Goal: Task Accomplishment & Management: Use online tool/utility

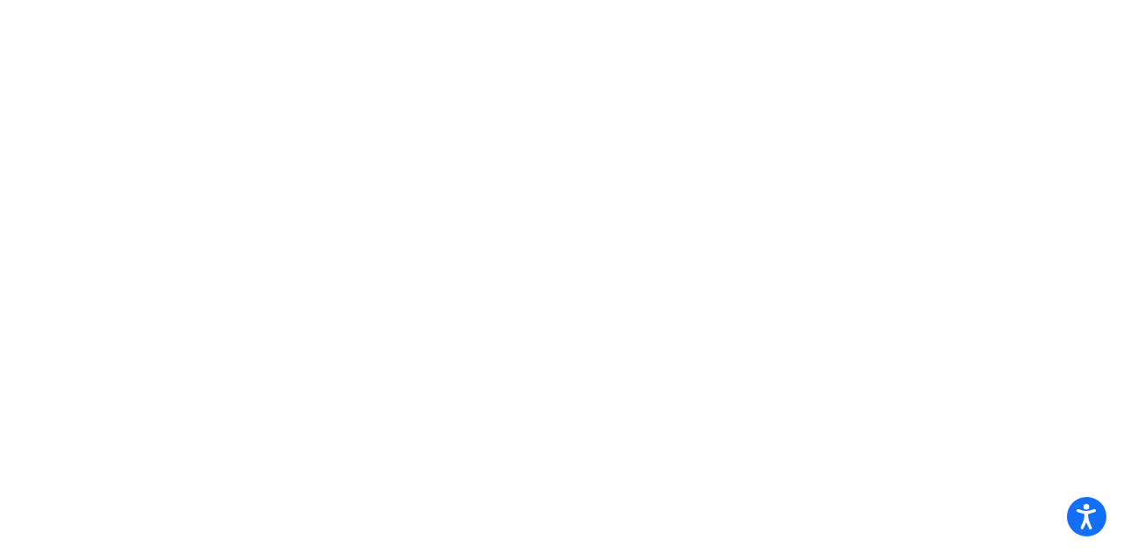
drag, startPoint x: 129, startPoint y: 3, endPoint x: 292, endPoint y: 161, distance: 226.6
click at [292, 161] on mat-sidenav-content at bounding box center [562, 277] width 1124 height 554
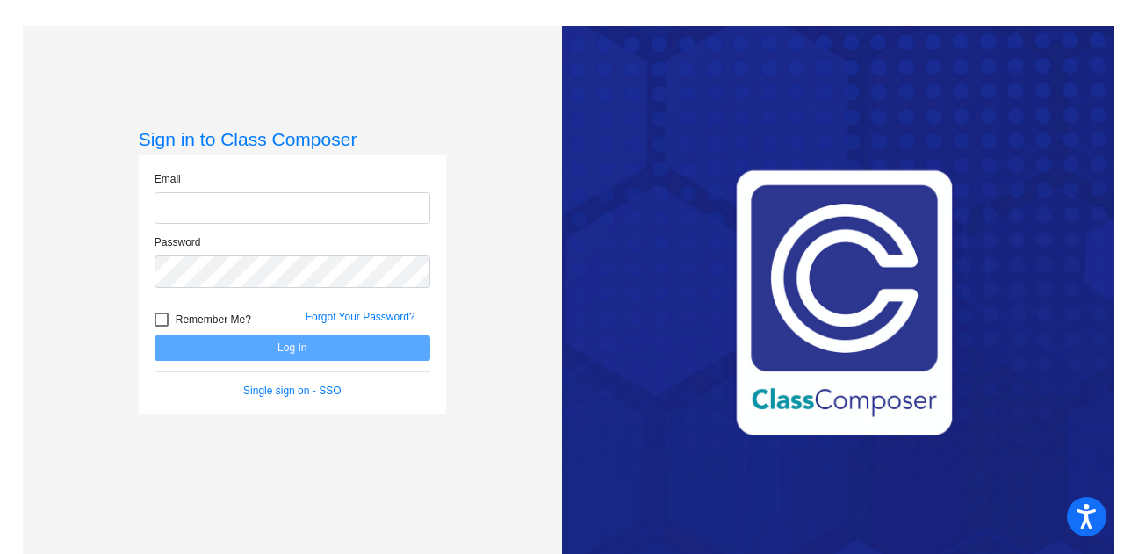
type input "[PERSON_NAME][EMAIL_ADDRESS][PERSON_NAME][DOMAIN_NAME]"
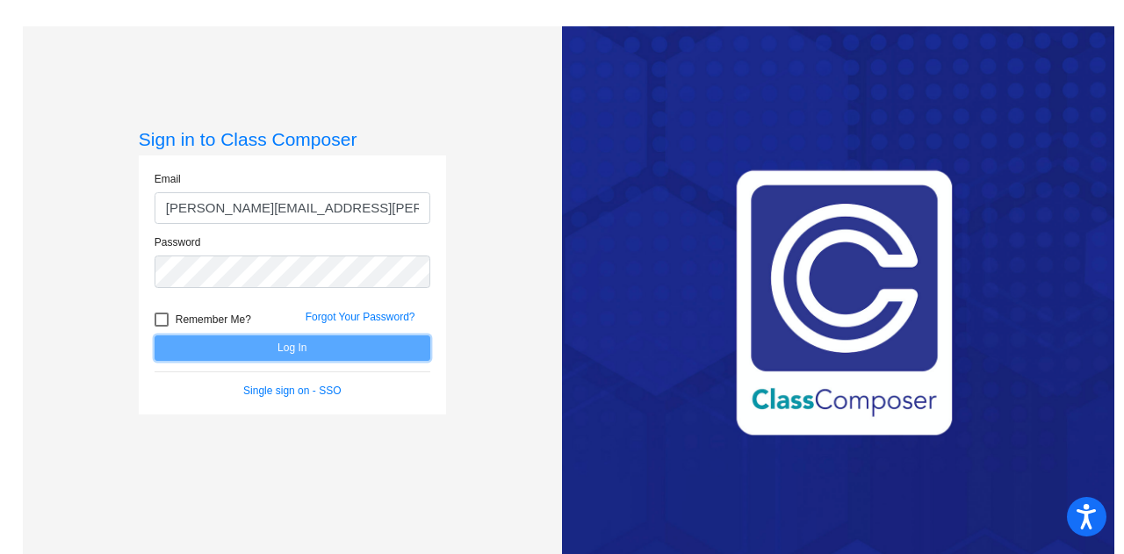
click at [286, 338] on button "Log In" at bounding box center [293, 347] width 276 height 25
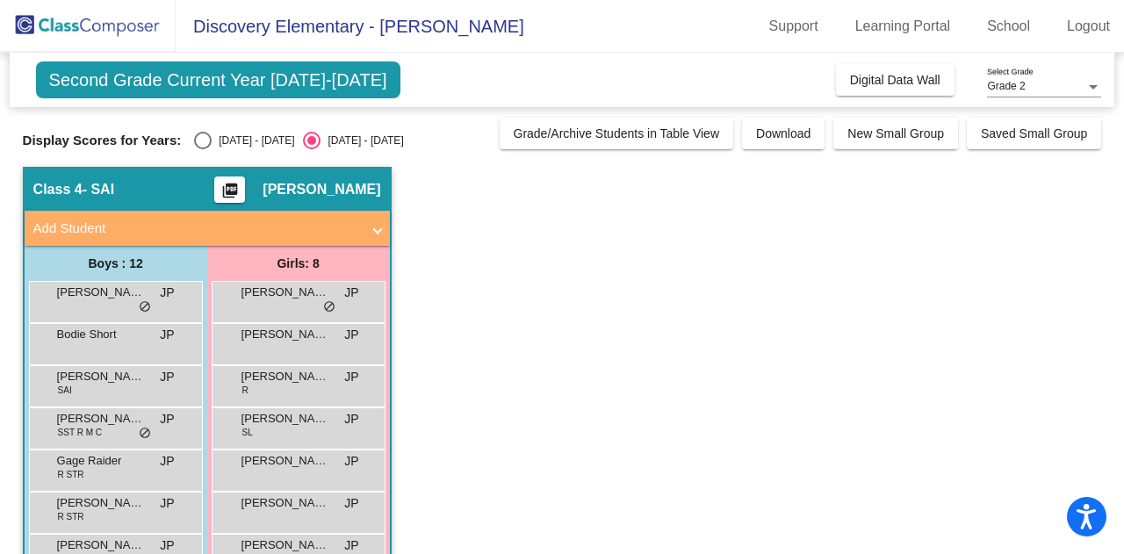
click at [218, 129] on div "Display Scores for Years: [DATE] - [DATE] [DATE] - [DATE] Grade/Archive Student…" at bounding box center [562, 134] width 1079 height 32
click at [207, 140] on div "Select an option" at bounding box center [203, 141] width 18 height 18
click at [203, 149] on input "[DATE] - [DATE]" at bounding box center [202, 149] width 1 height 1
radio input "true"
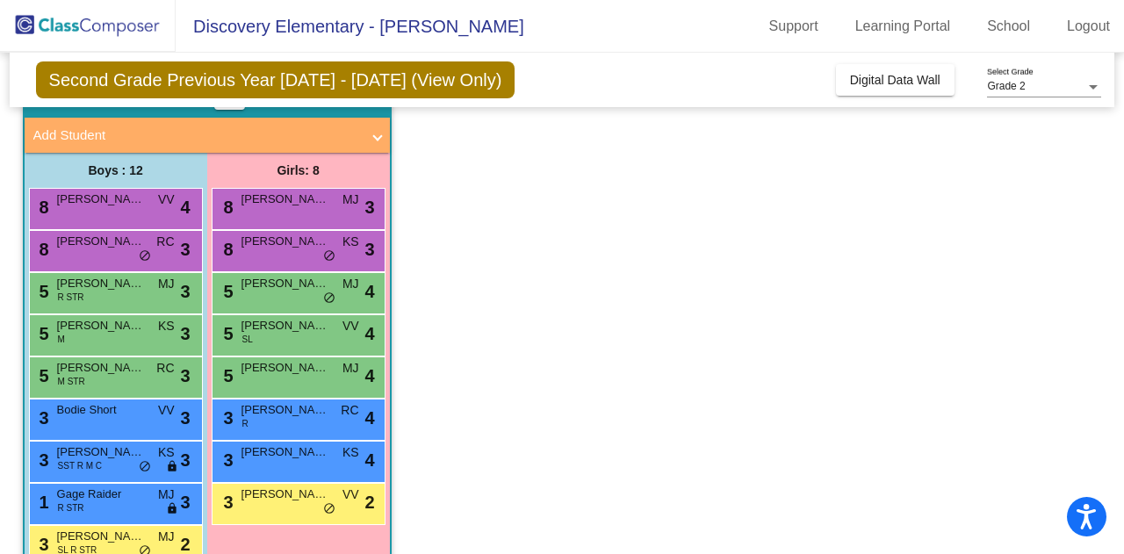
scroll to position [93, 0]
click at [119, 237] on span "[PERSON_NAME]" at bounding box center [101, 242] width 88 height 18
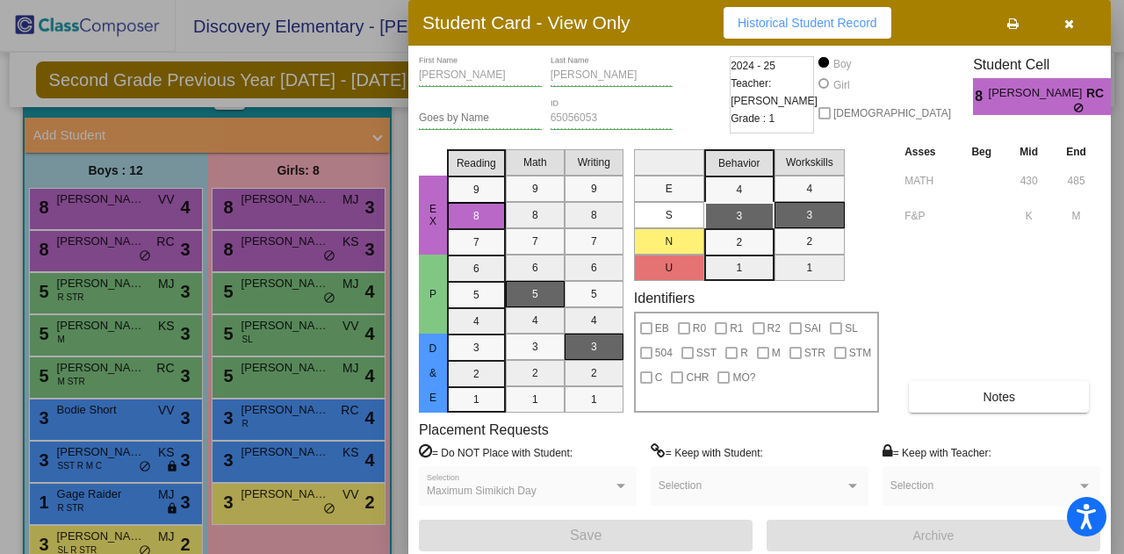
click at [316, 371] on div at bounding box center [562, 277] width 1124 height 554
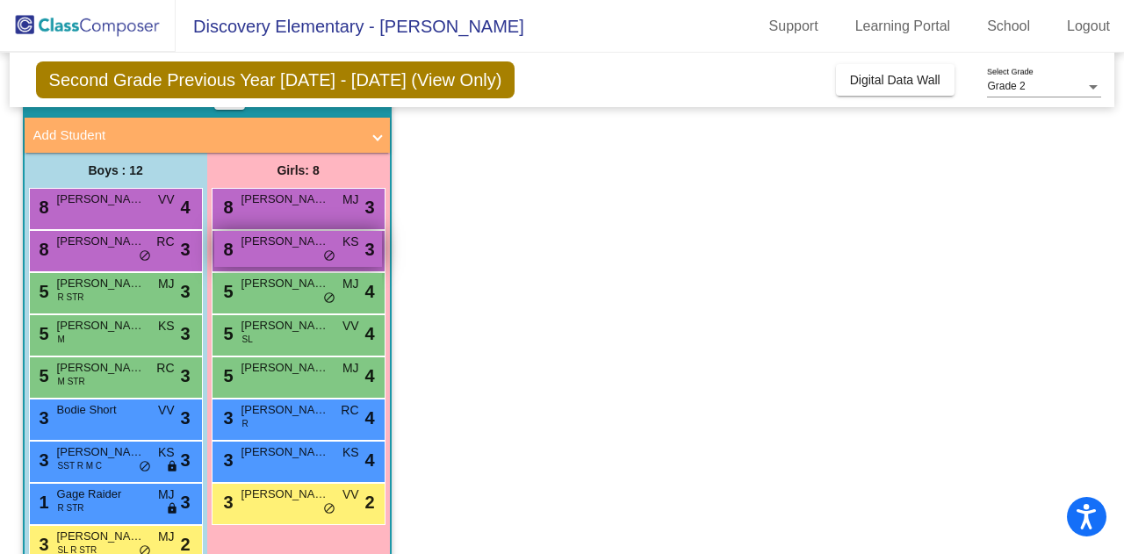
click at [323, 257] on span "do_not_disturb_alt" at bounding box center [329, 256] width 12 height 14
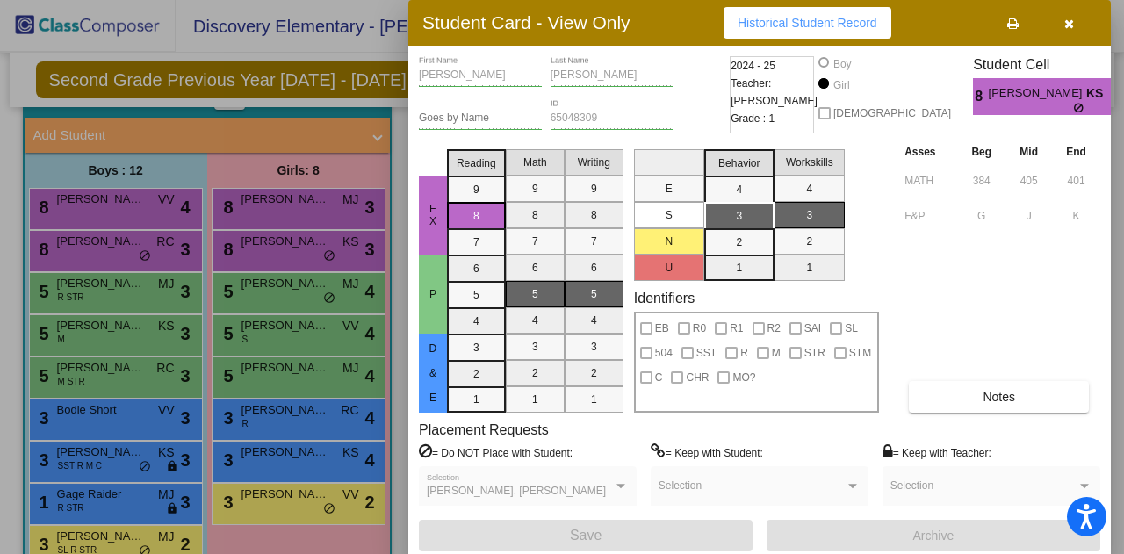
click at [324, 451] on div at bounding box center [562, 277] width 1124 height 554
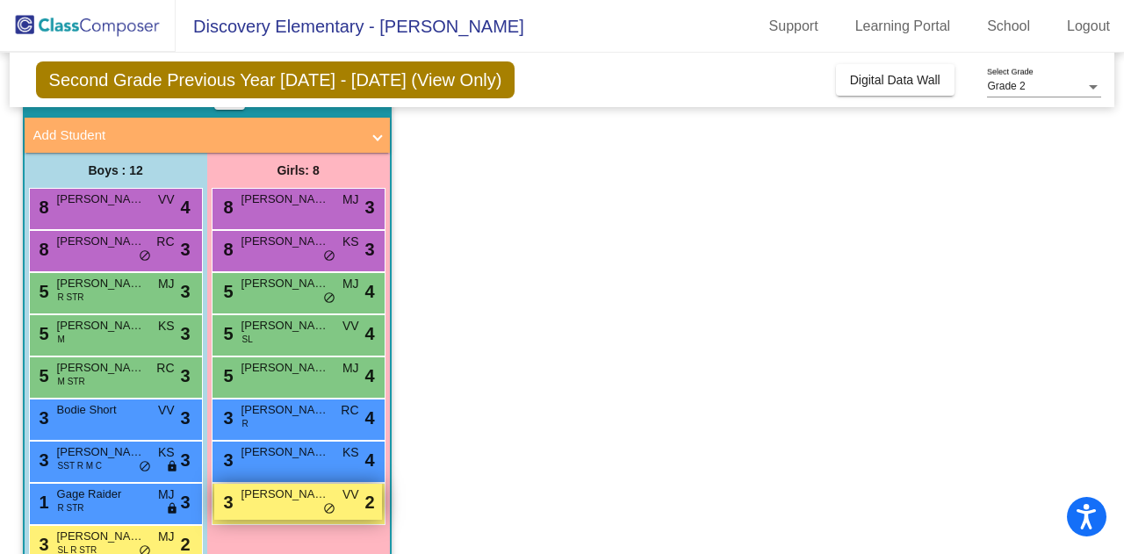
click at [299, 494] on span "[PERSON_NAME] Grammar" at bounding box center [285, 495] width 88 height 18
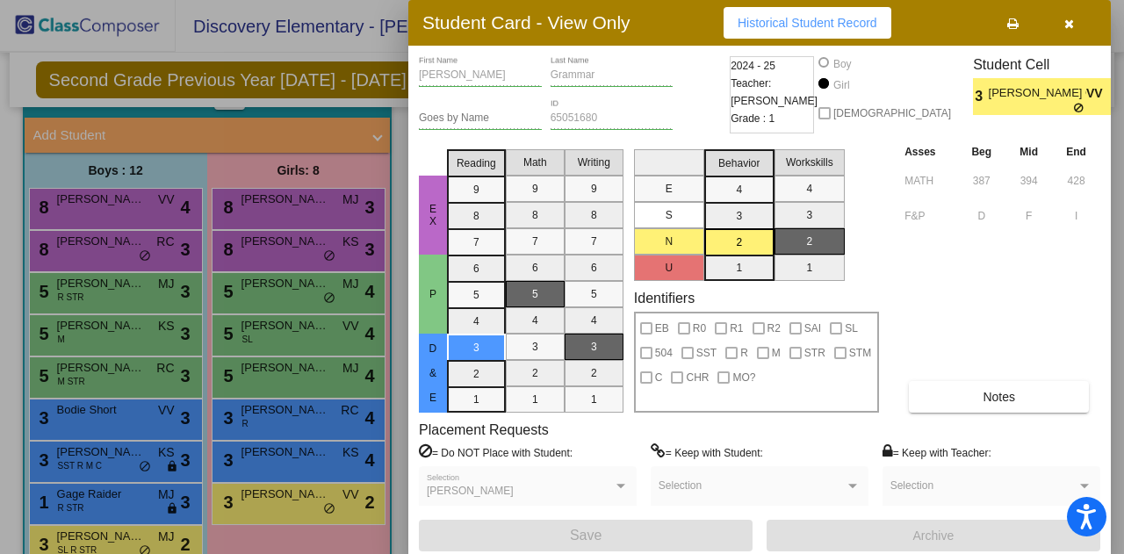
click at [330, 456] on div at bounding box center [562, 277] width 1124 height 554
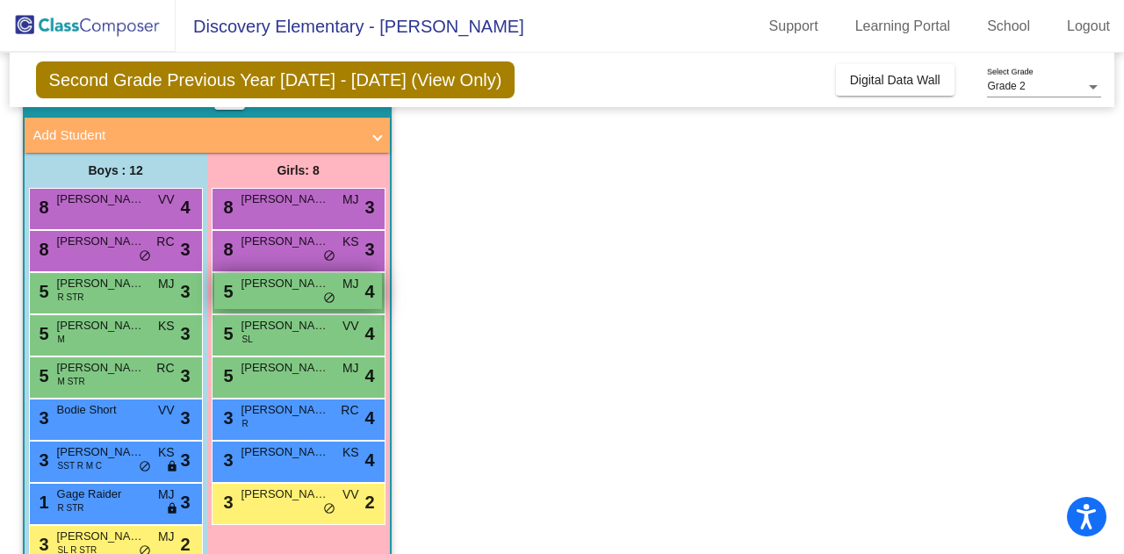
click at [316, 305] on div "5 [PERSON_NAME] MJ lock do_not_disturb_alt 4" at bounding box center [298, 291] width 168 height 36
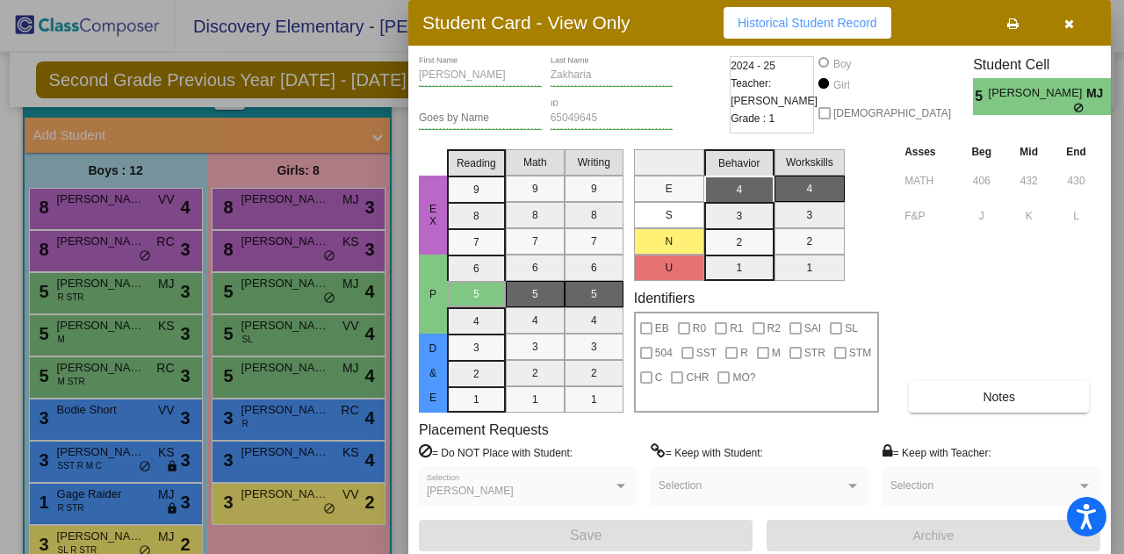
click at [295, 393] on div at bounding box center [562, 277] width 1124 height 554
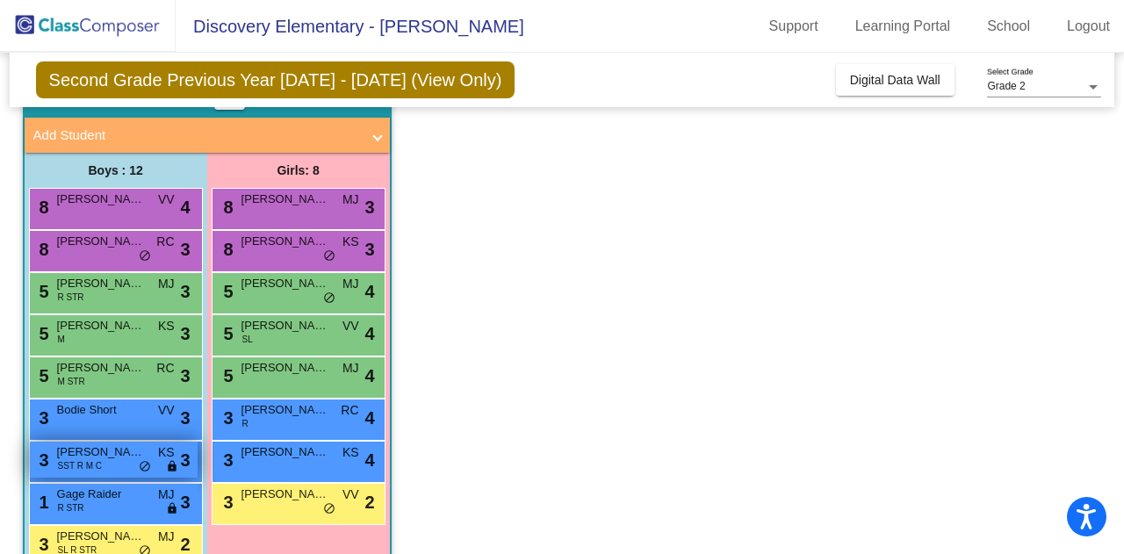
click at [119, 448] on span "[PERSON_NAME]" at bounding box center [101, 452] width 88 height 18
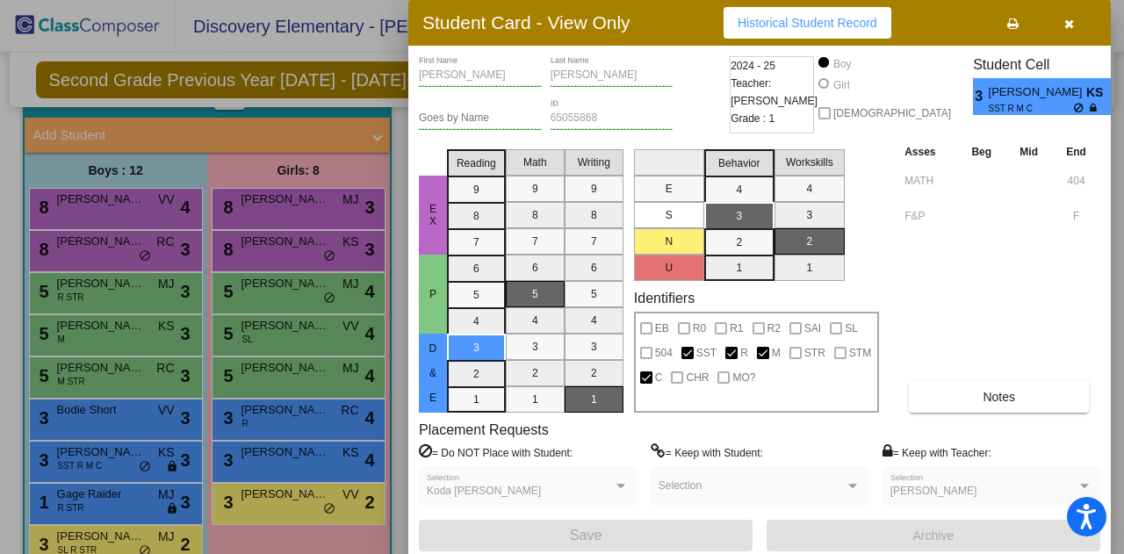
click at [278, 354] on div at bounding box center [562, 277] width 1124 height 554
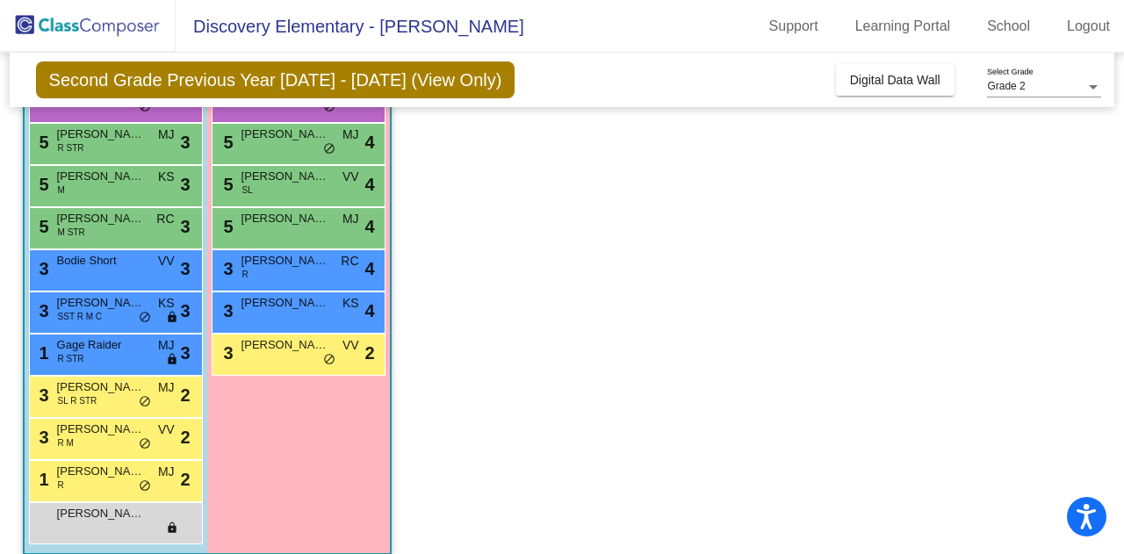
scroll to position [260, 0]
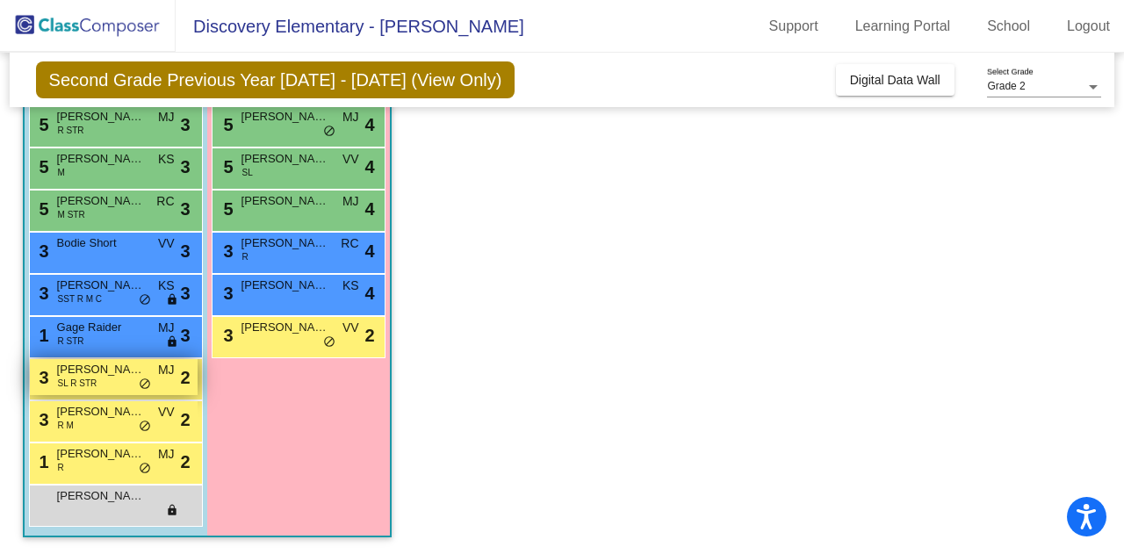
click at [98, 371] on span "[PERSON_NAME]" at bounding box center [101, 370] width 88 height 18
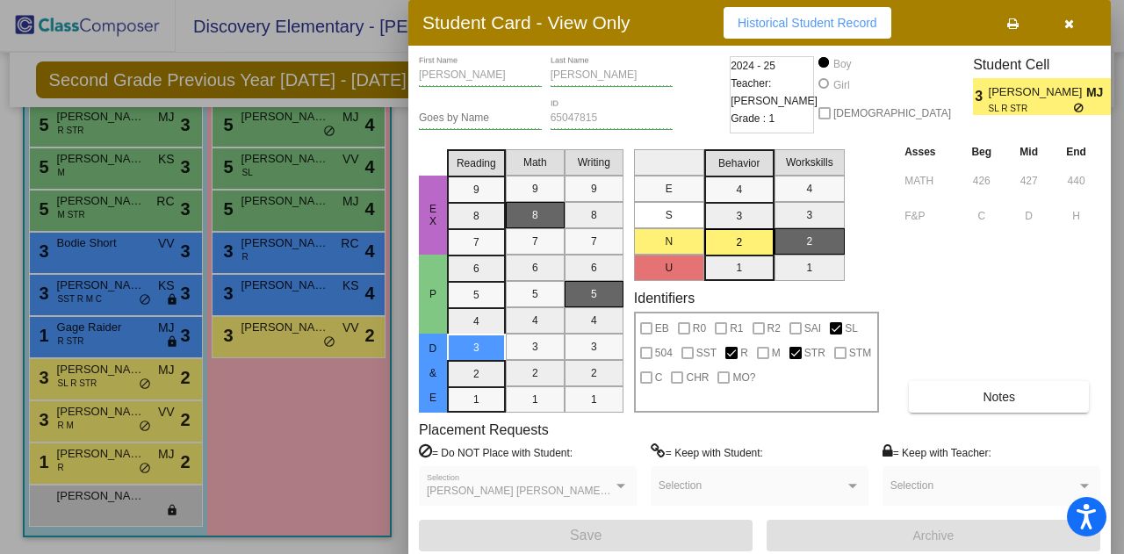
click at [286, 407] on div at bounding box center [562, 277] width 1124 height 554
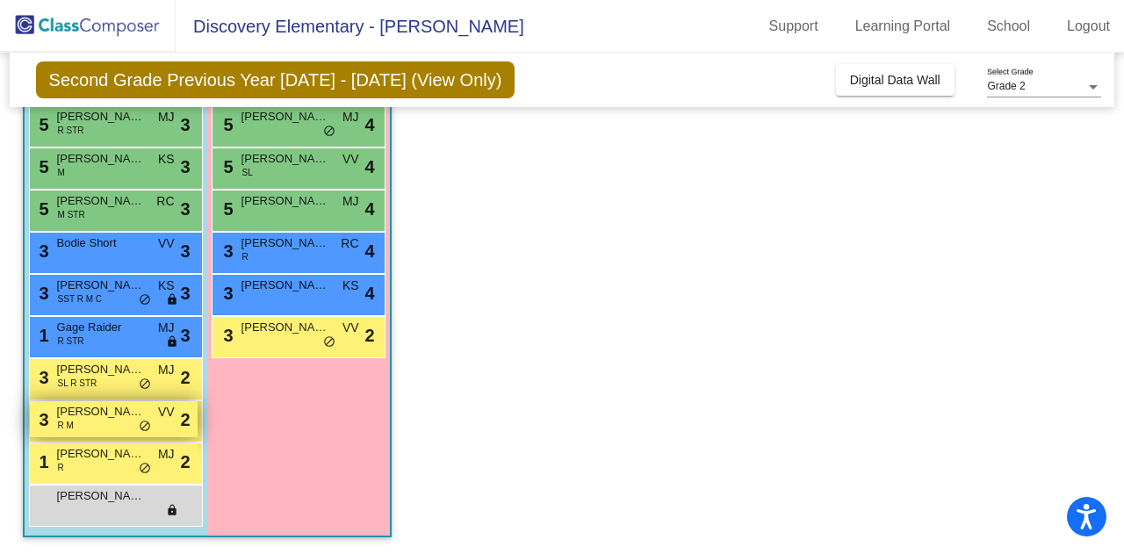
click at [122, 408] on span "[PERSON_NAME]" at bounding box center [101, 412] width 88 height 18
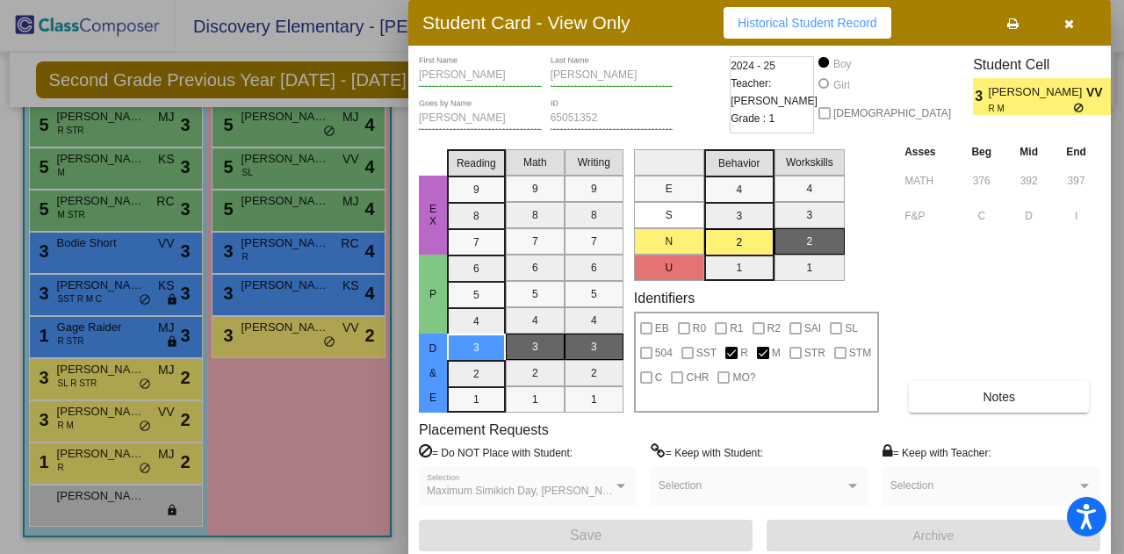
click at [292, 419] on div at bounding box center [562, 277] width 1124 height 554
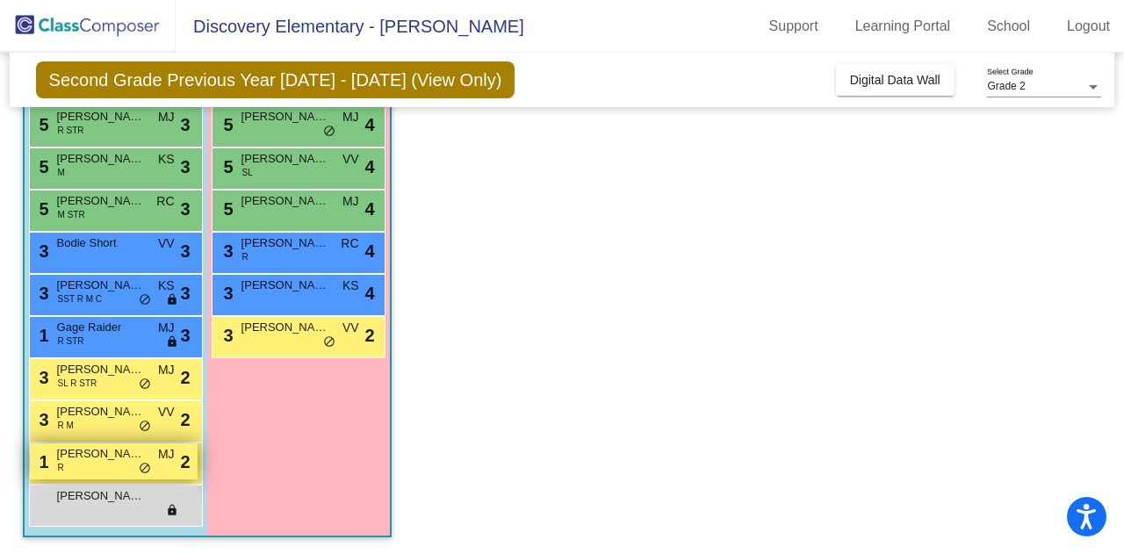
click at [104, 454] on span "[PERSON_NAME]" at bounding box center [101, 454] width 88 height 18
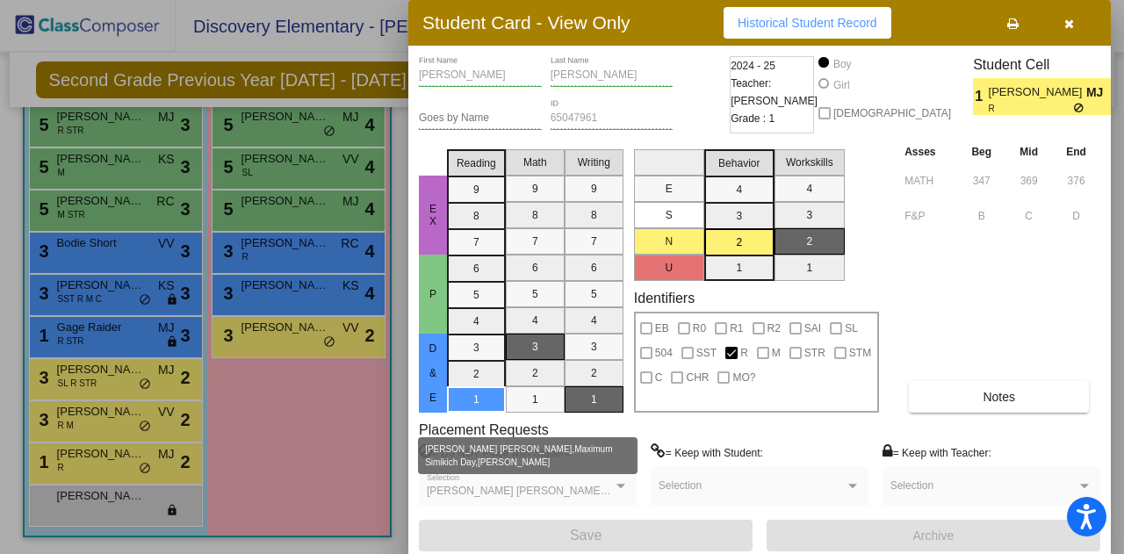
click at [302, 479] on div at bounding box center [562, 277] width 1124 height 554
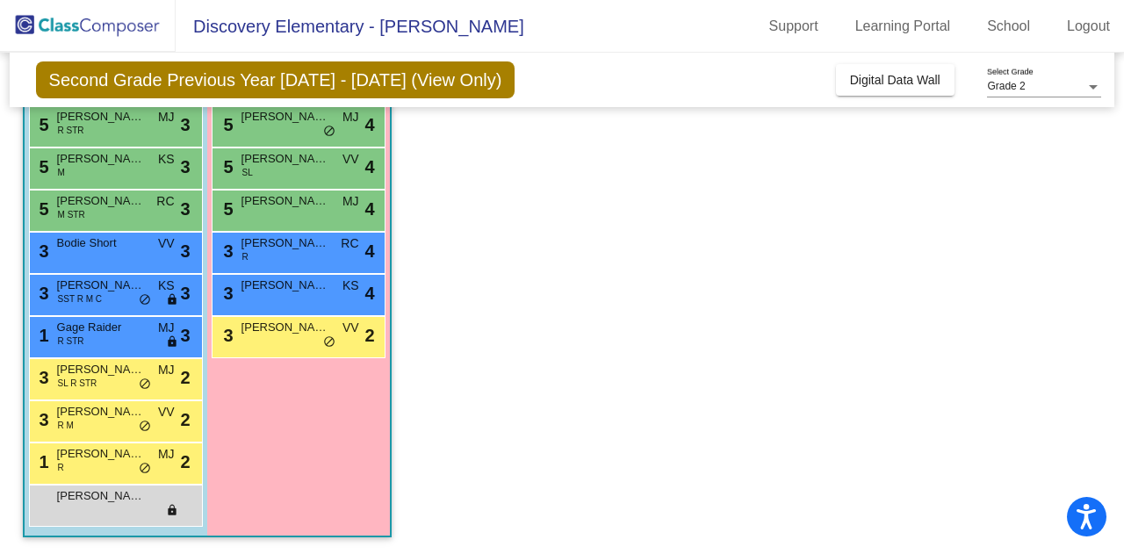
scroll to position [0, 0]
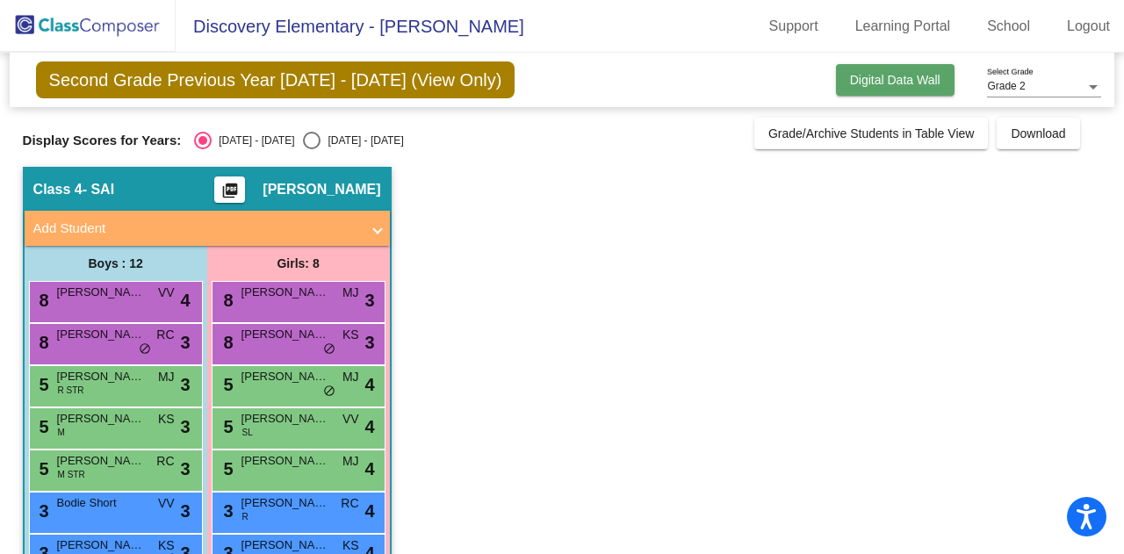
click at [867, 76] on span "Digital Data Wall" at bounding box center [895, 80] width 90 height 14
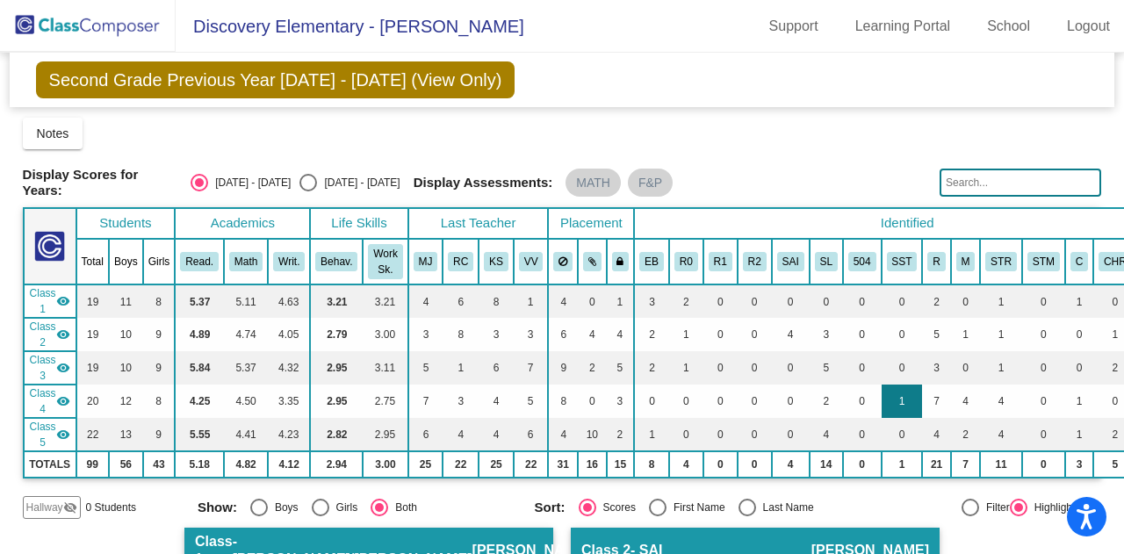
click at [897, 401] on td "1" at bounding box center [902, 401] width 41 height 33
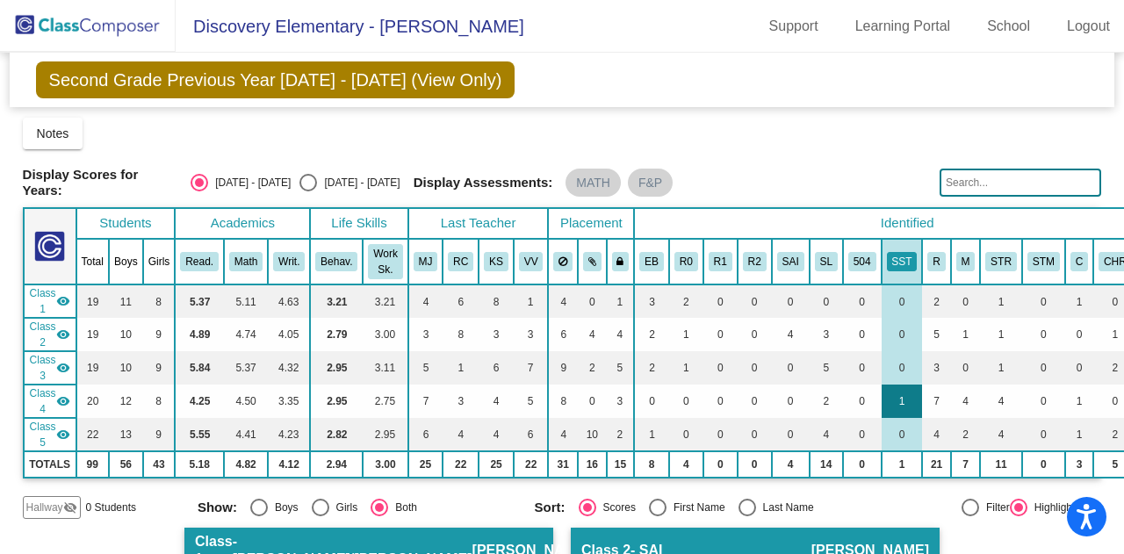
scroll to position [99, 0]
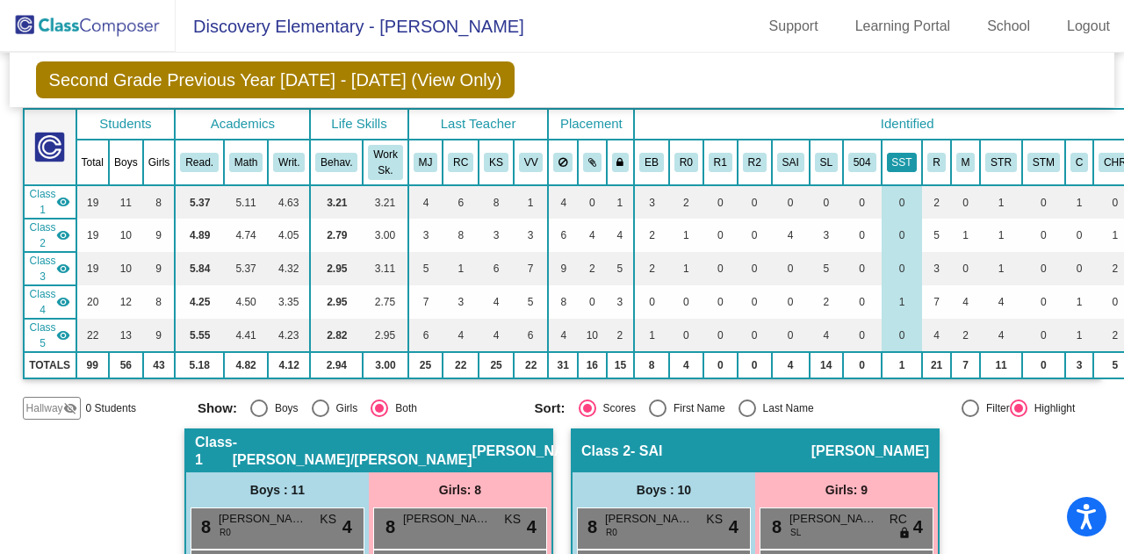
click at [884, 146] on th "SST" at bounding box center [902, 163] width 41 height 46
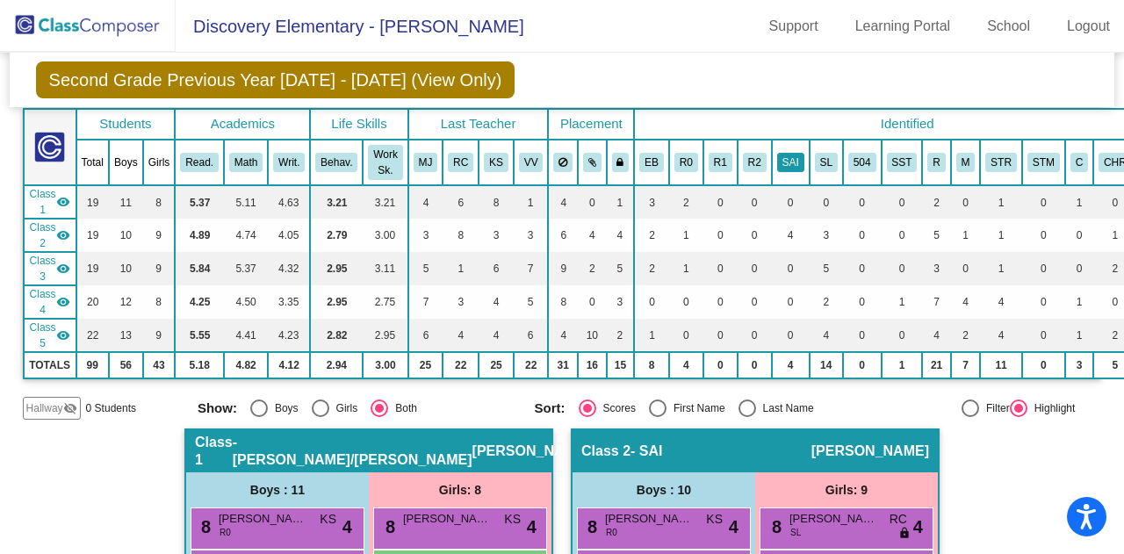
click at [780, 154] on button "SAI" at bounding box center [790, 162] width 27 height 19
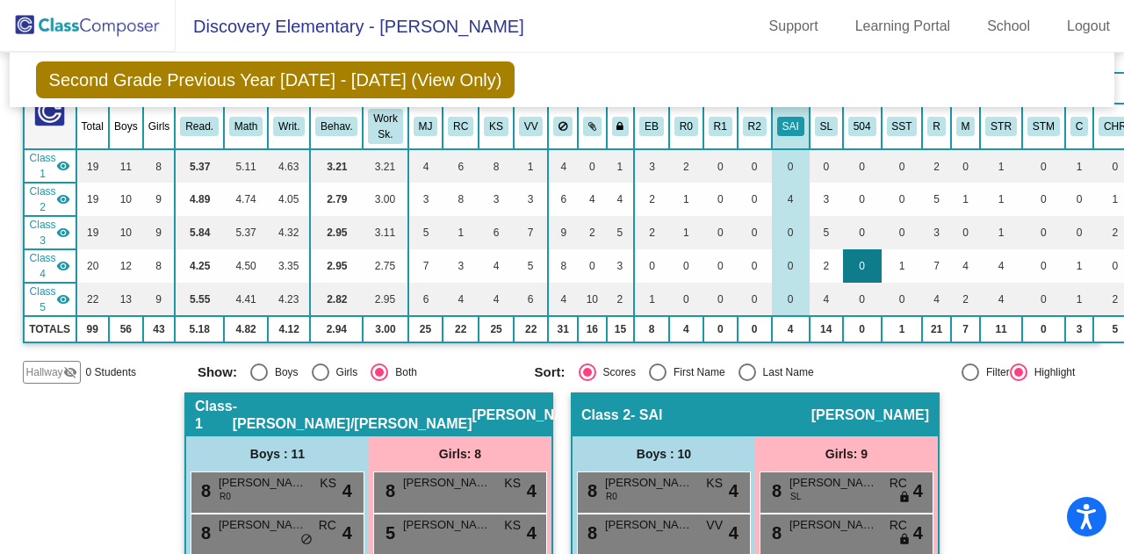
scroll to position [0, 0]
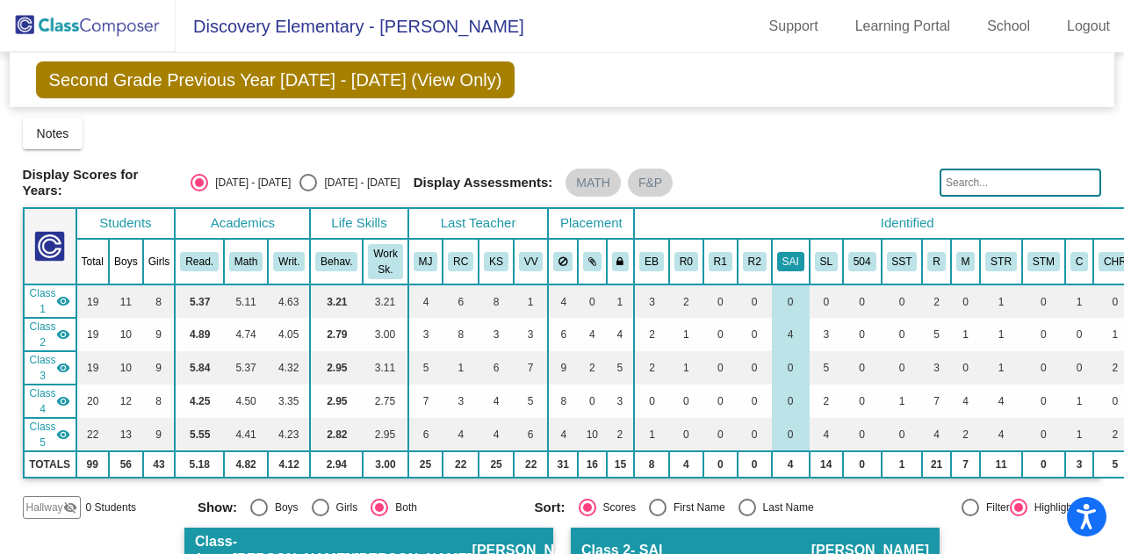
click at [784, 255] on button "SAI" at bounding box center [790, 261] width 27 height 19
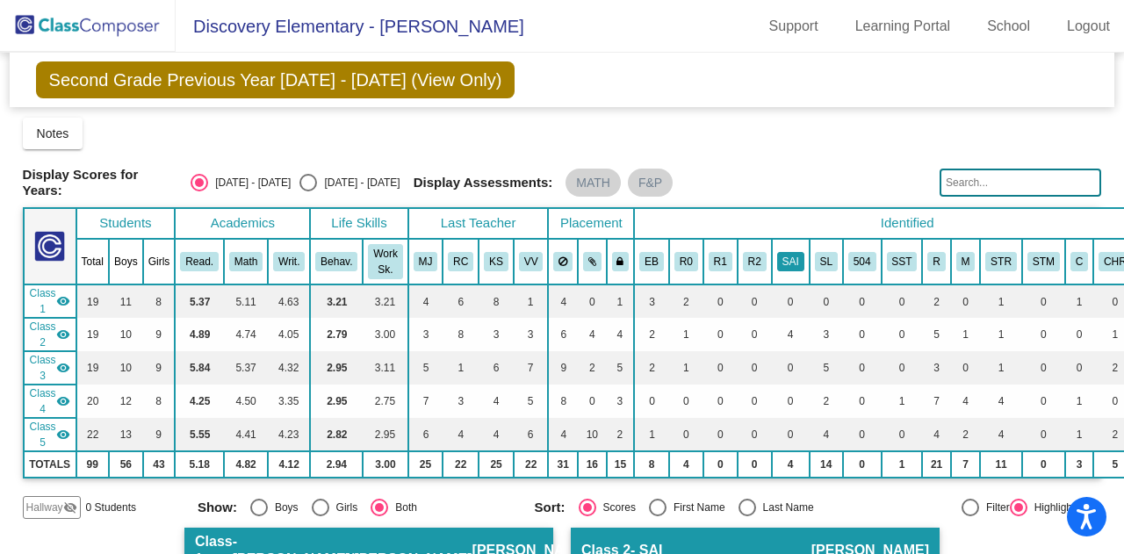
scroll to position [0, 50]
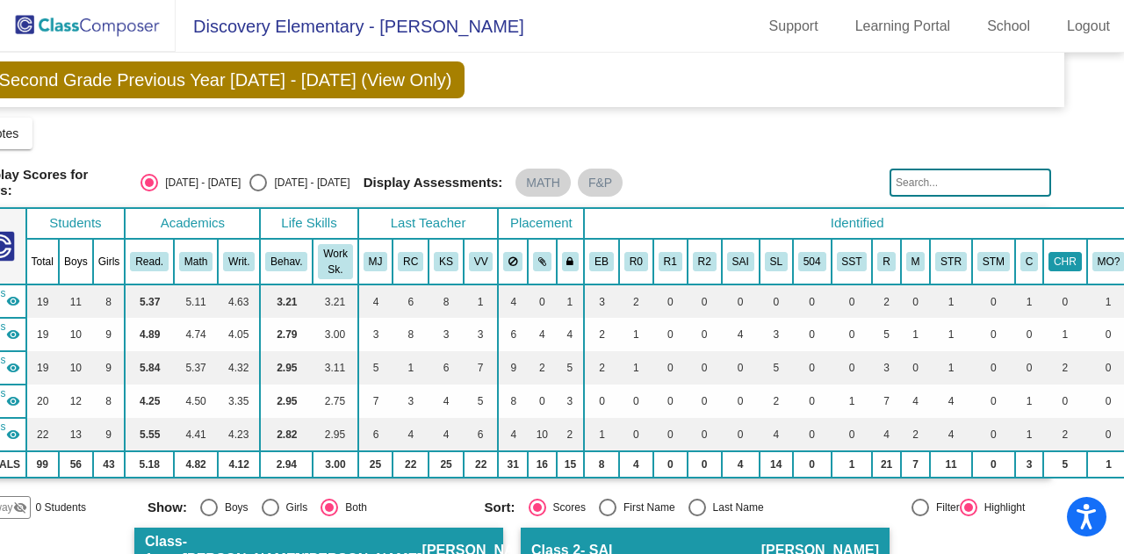
click at [1055, 252] on button "CHR" at bounding box center [1064, 261] width 33 height 19
click at [1048, 263] on button "CHR" at bounding box center [1064, 261] width 33 height 19
click at [1092, 252] on button "MO?" at bounding box center [1108, 261] width 33 height 19
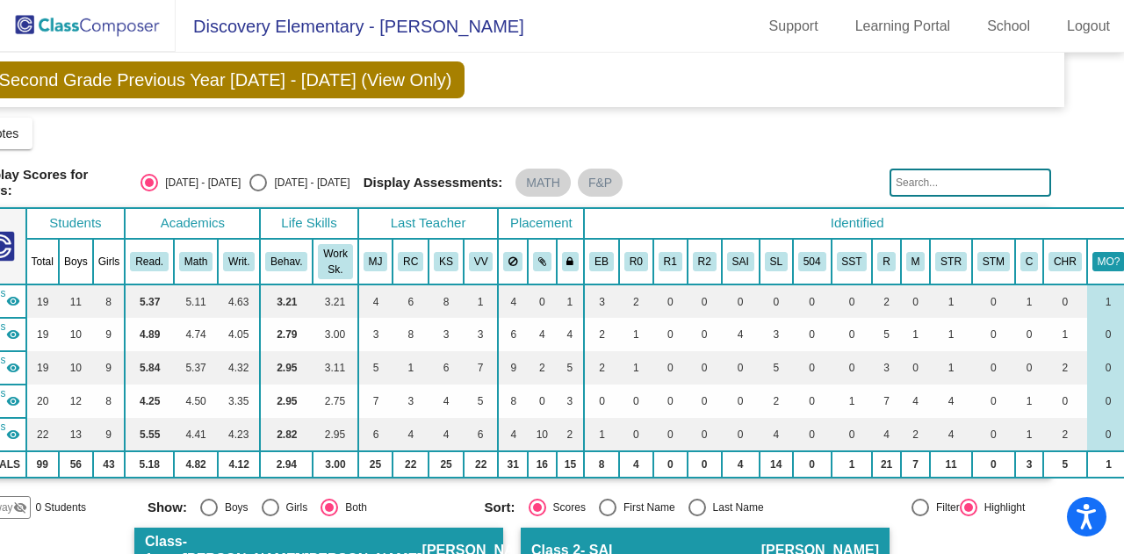
click at [1091, 269] on th "MO?" at bounding box center [1109, 262] width 44 height 46
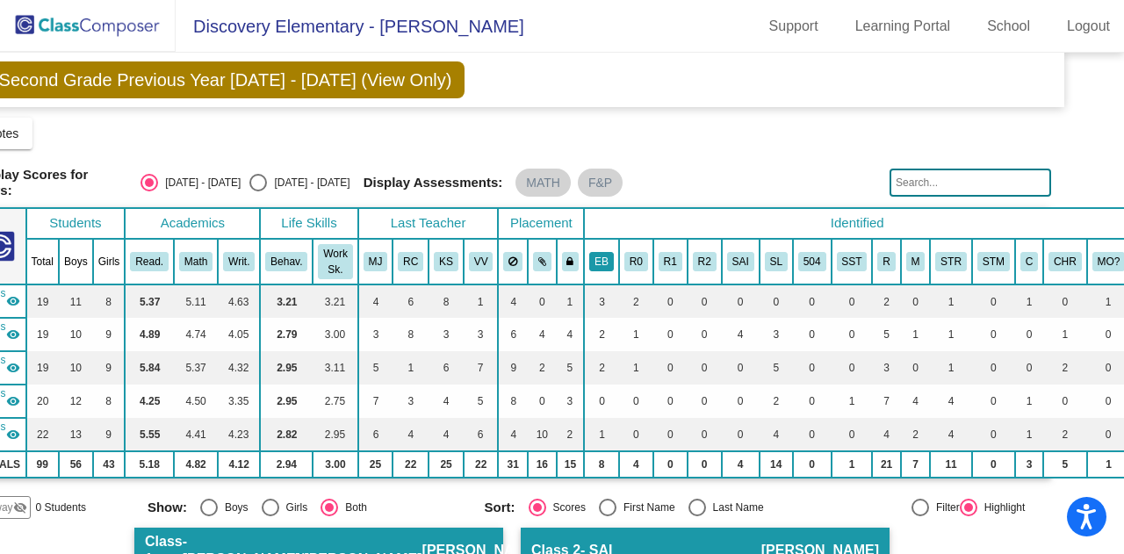
click at [601, 262] on button "EB" at bounding box center [601, 261] width 25 height 19
